Goal: Task Accomplishment & Management: Manage account settings

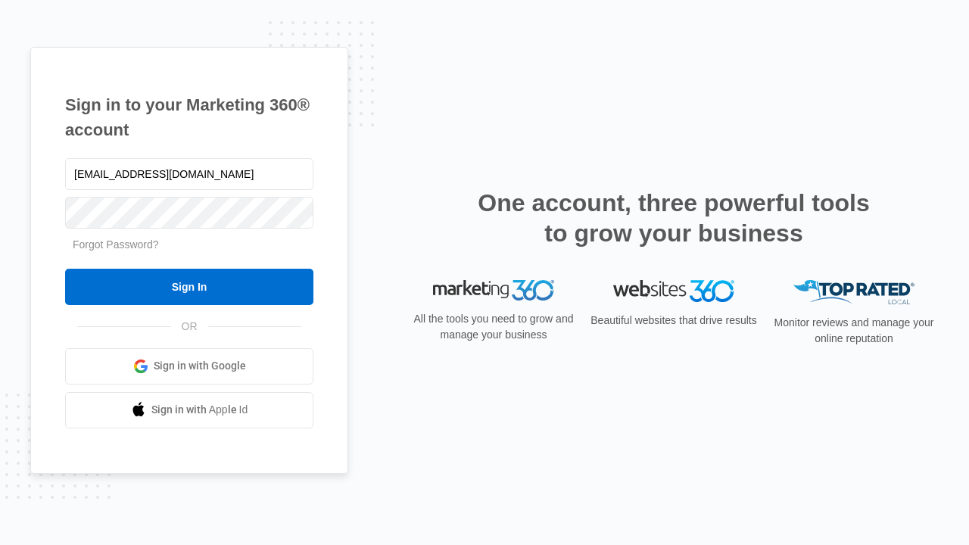
type input "[EMAIL_ADDRESS][DOMAIN_NAME]"
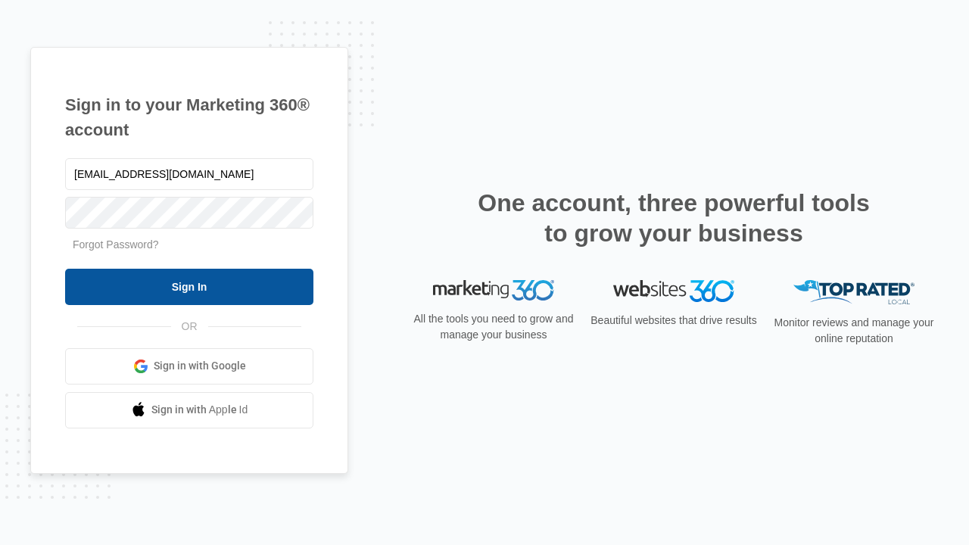
click at [189, 286] on input "Sign In" at bounding box center [189, 287] width 248 height 36
